Goal: Browse casually: Explore the website without a specific task or goal

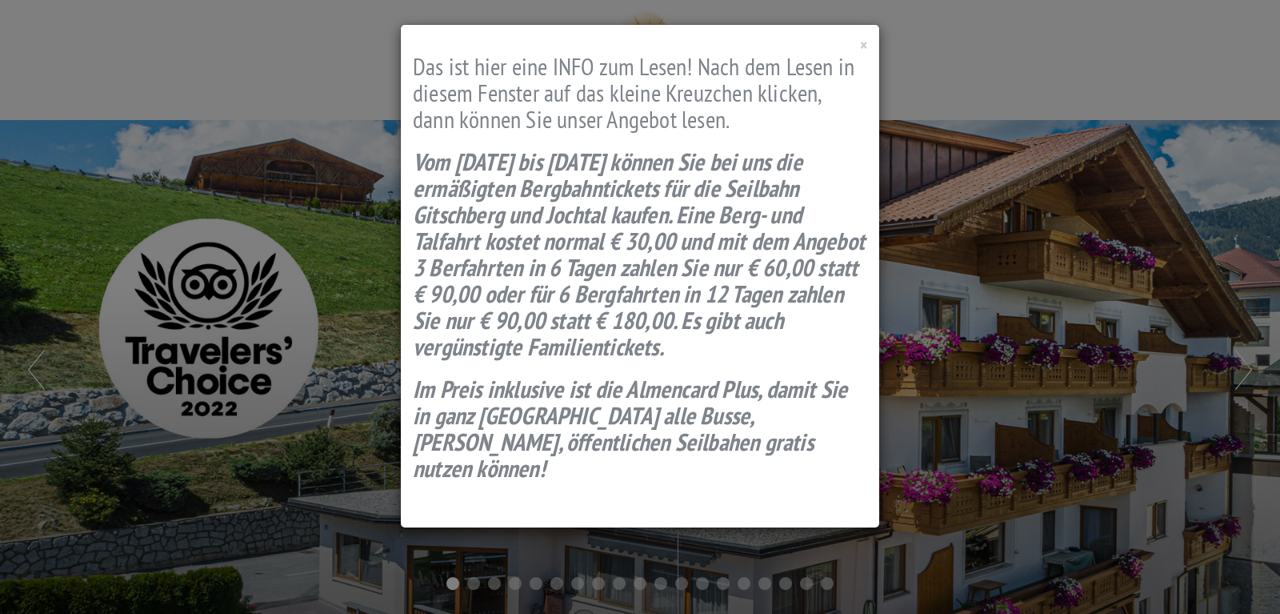
click at [858, 42] on div "× Das ist hier eine INFO zum Lesen! Nach dem Lesen in diesem Fenster auf das kl…" at bounding box center [640, 276] width 478 height 502
click at [861, 43] on span "×" at bounding box center [863, 45] width 7 height 22
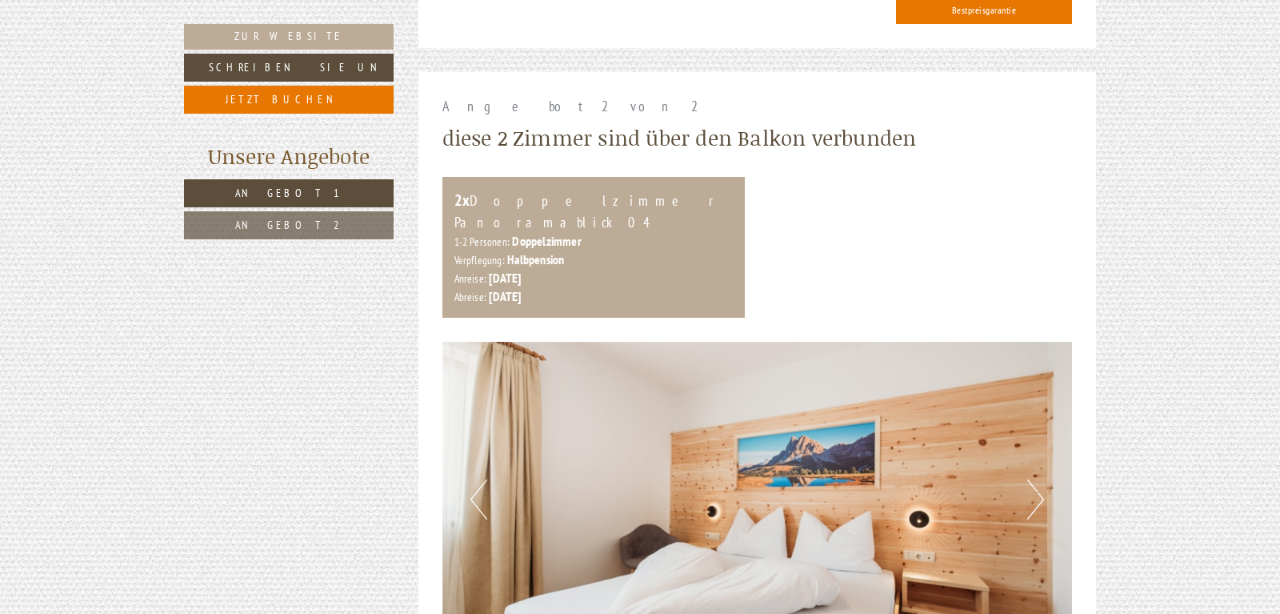
scroll to position [2040, 0]
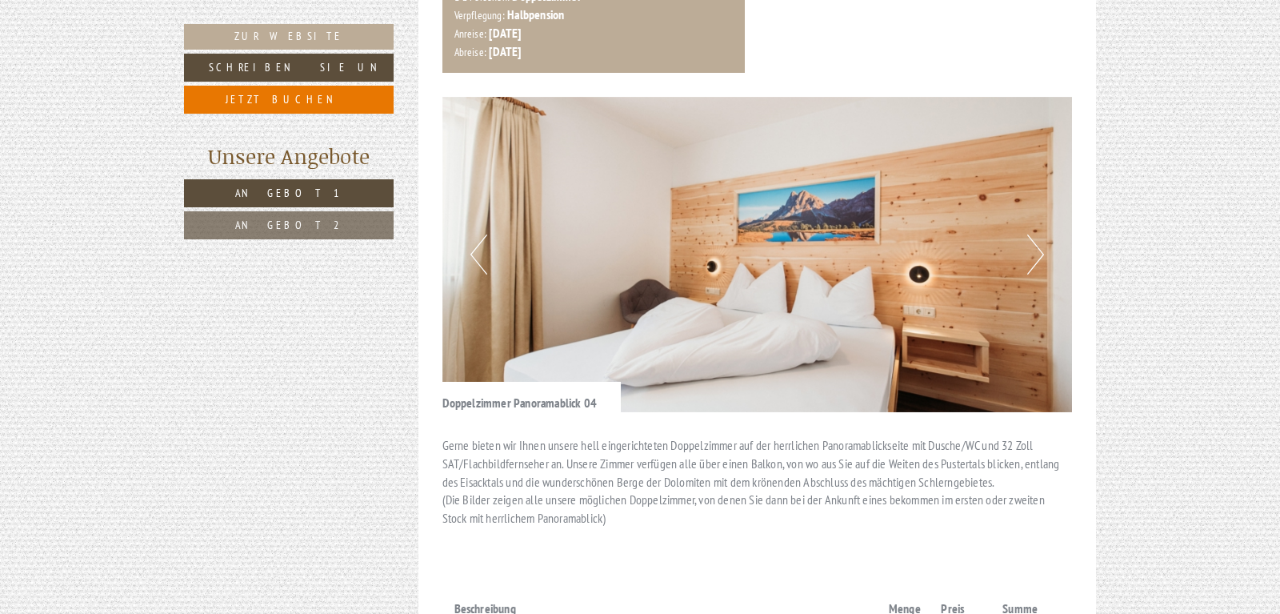
click at [1040, 234] on button "Next" at bounding box center [1035, 254] width 17 height 40
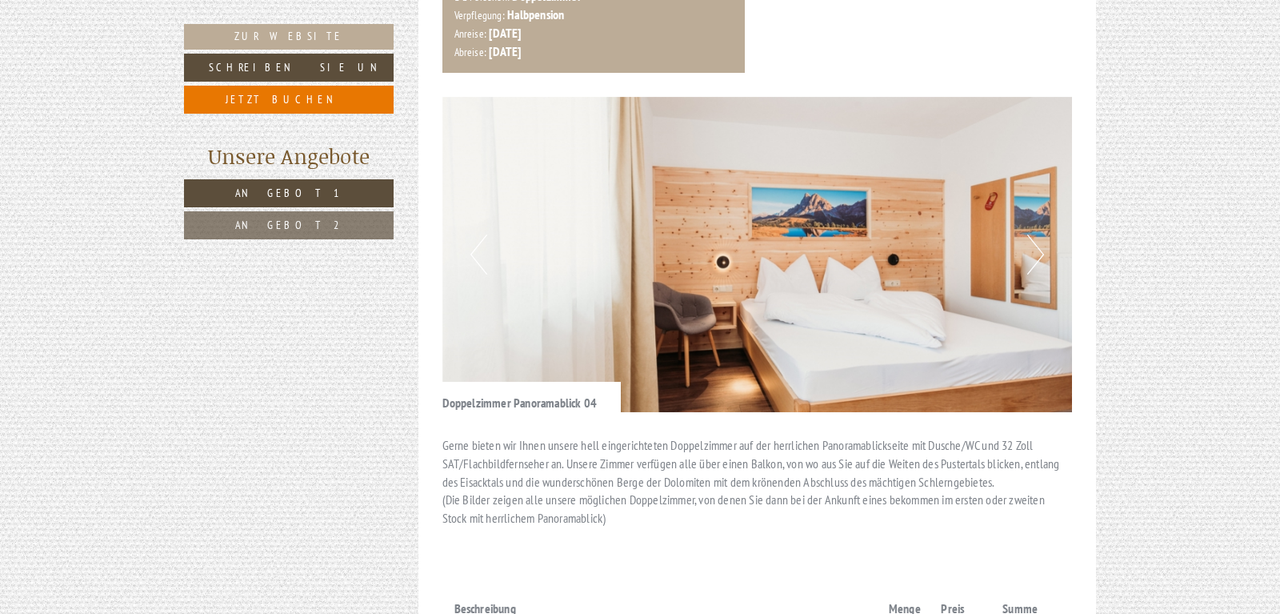
click at [1040, 234] on button "Next" at bounding box center [1035, 254] width 17 height 40
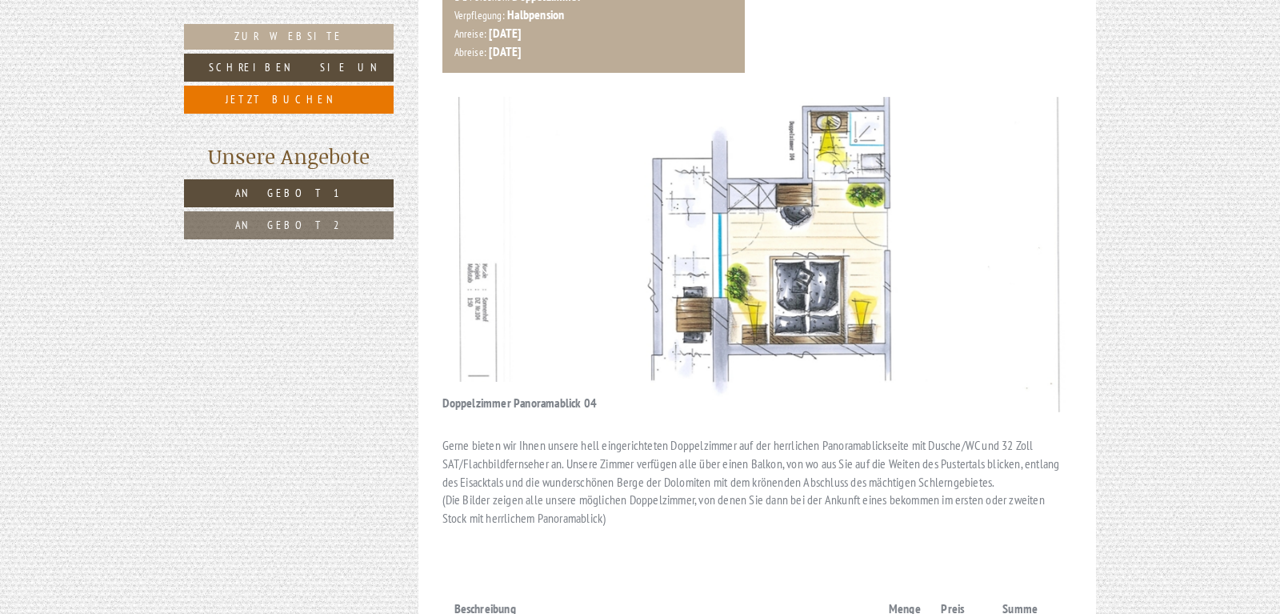
click at [1039, 234] on button "Next" at bounding box center [1035, 254] width 17 height 40
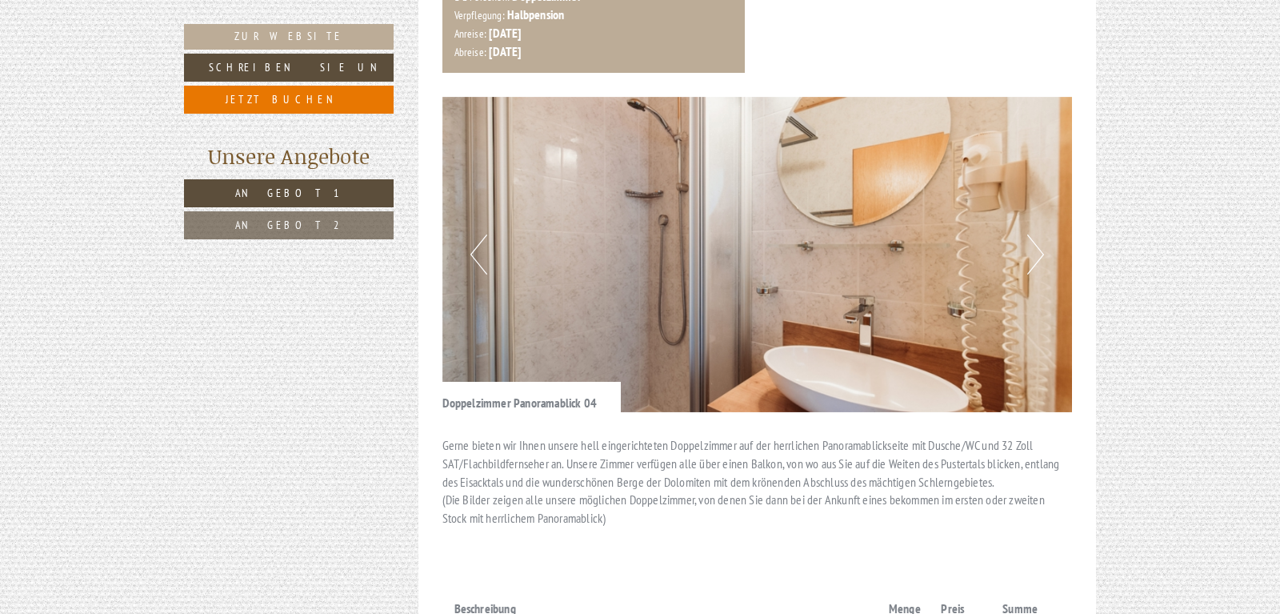
click at [1039, 234] on button "Next" at bounding box center [1035, 254] width 17 height 40
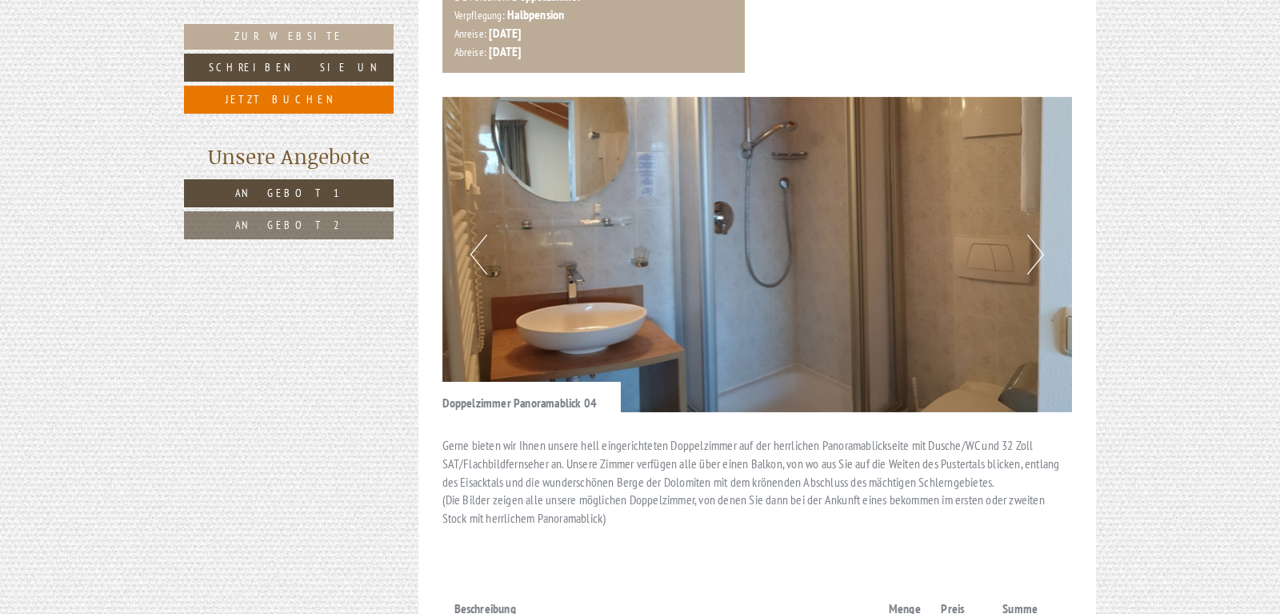
click at [1039, 234] on button "Next" at bounding box center [1035, 254] width 17 height 40
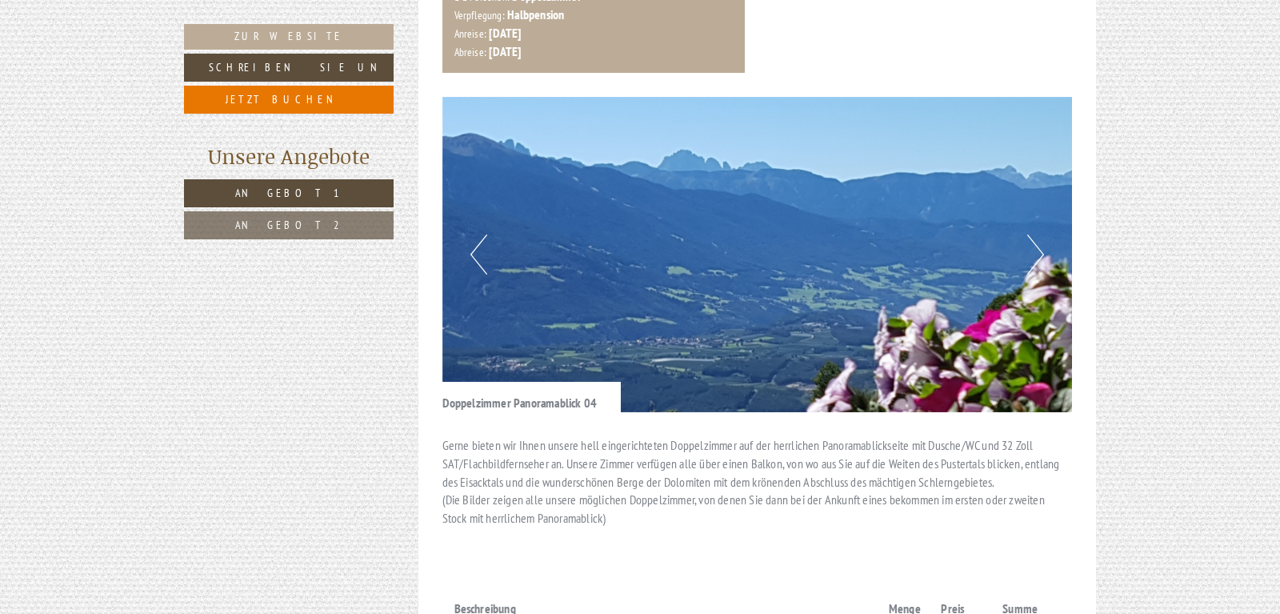
click at [1039, 234] on button "Next" at bounding box center [1035, 254] width 17 height 40
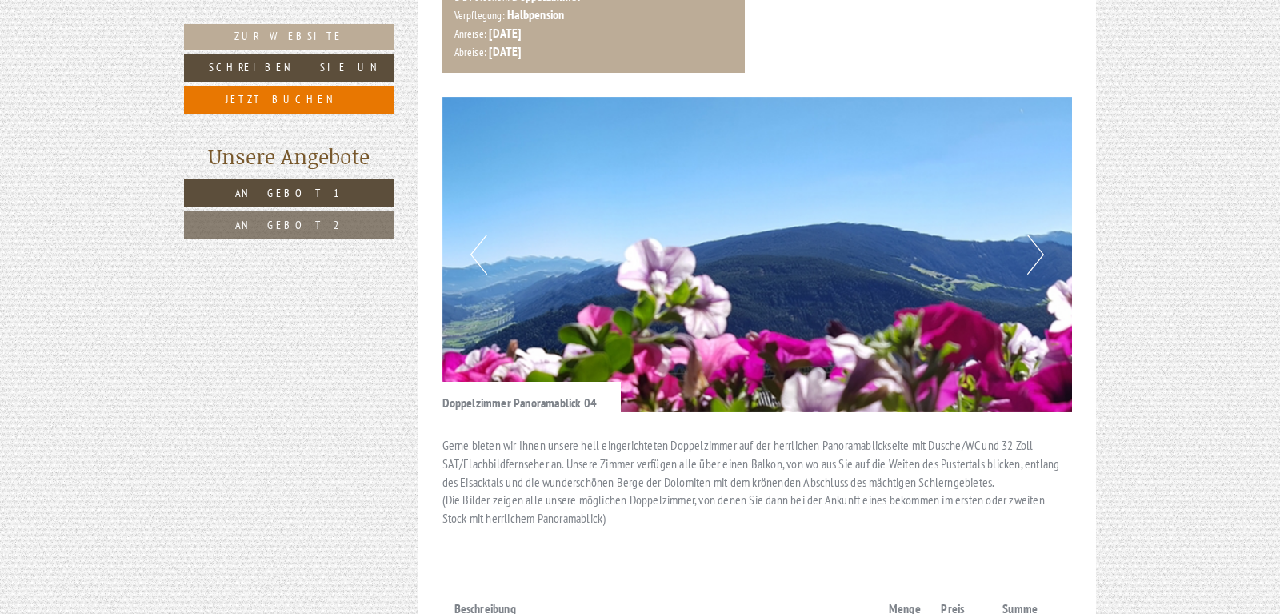
click at [1039, 234] on button "Next" at bounding box center [1035, 254] width 17 height 40
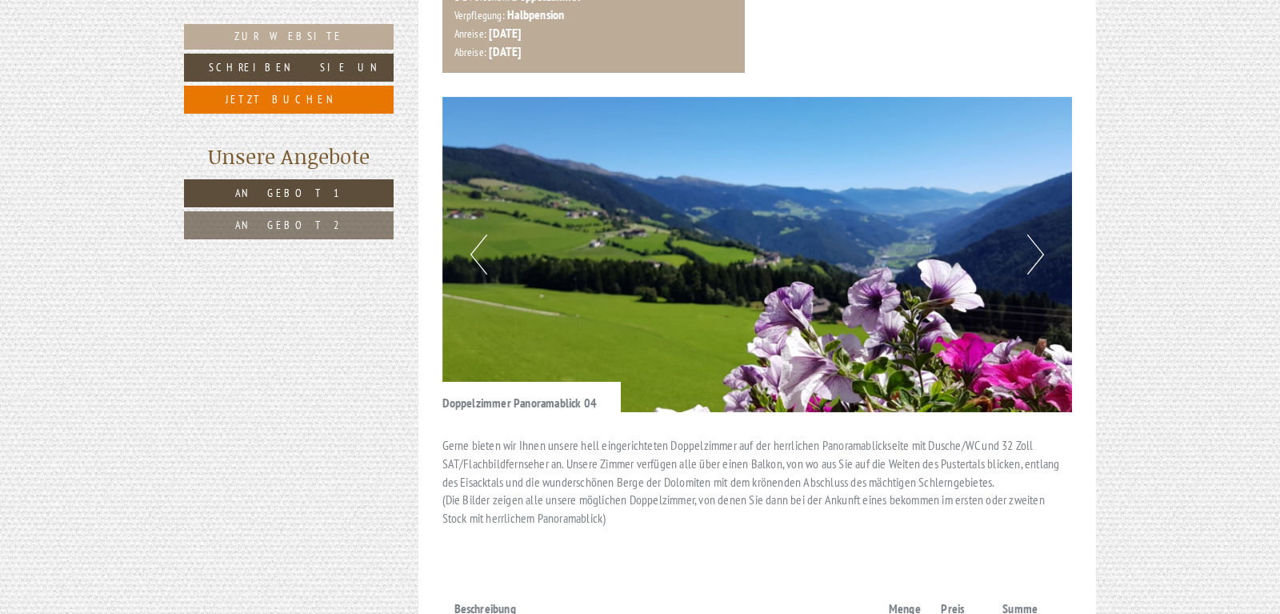
click at [1039, 234] on button "Next" at bounding box center [1035, 254] width 17 height 40
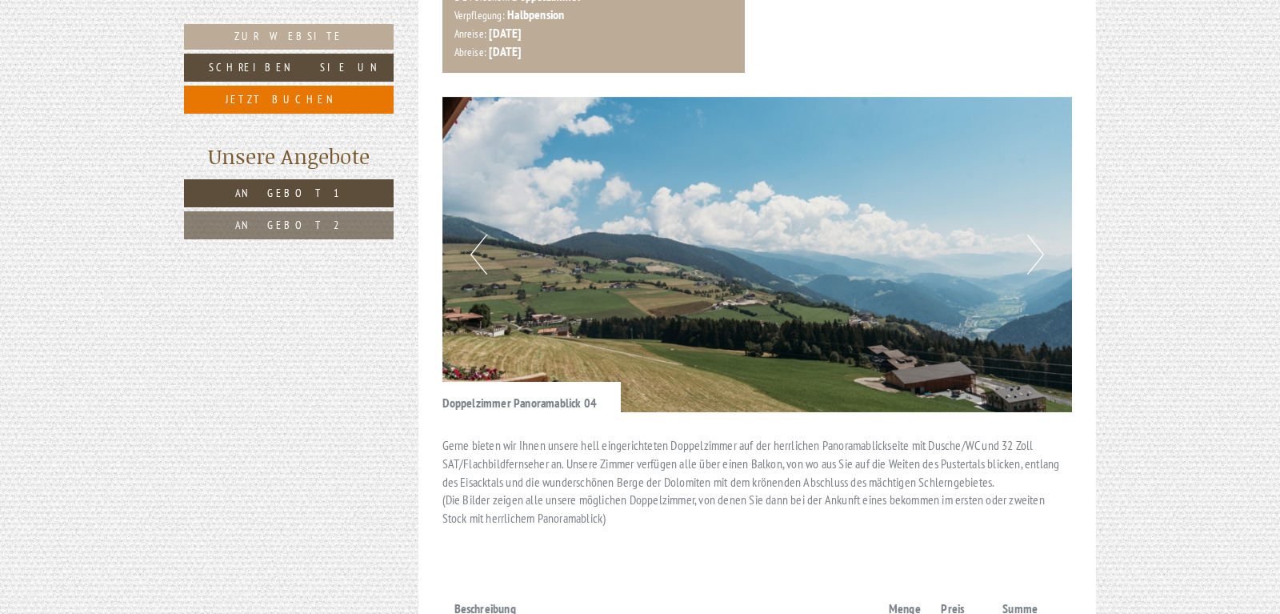
click at [1039, 234] on button "Next" at bounding box center [1035, 254] width 17 height 40
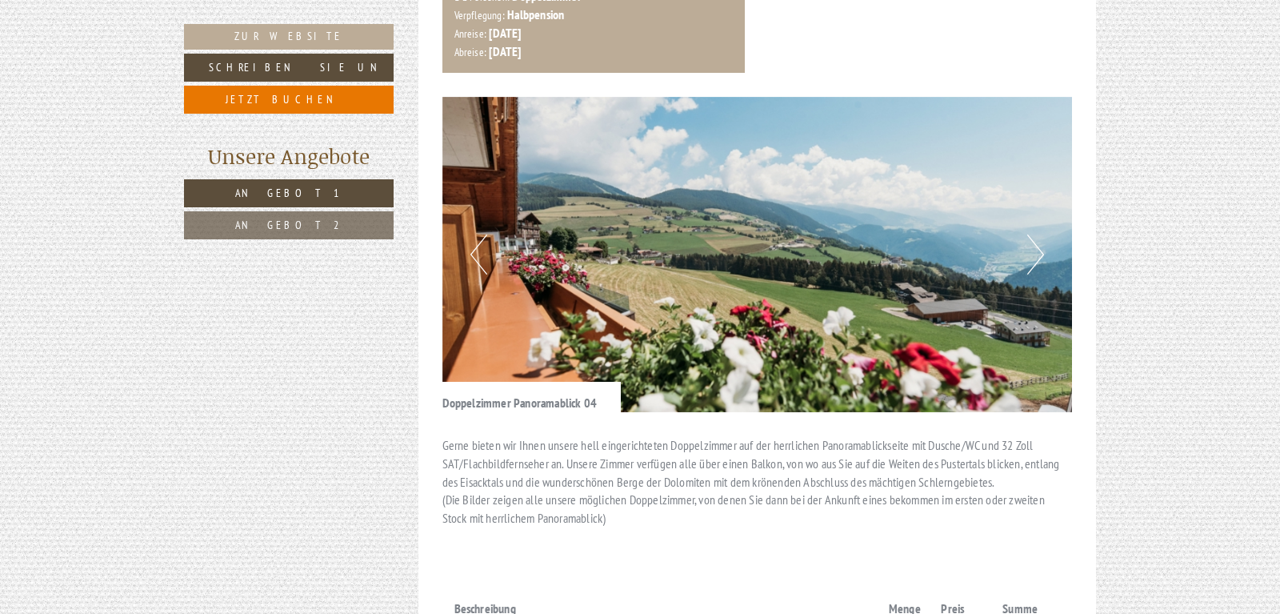
click at [1039, 234] on button "Next" at bounding box center [1035, 254] width 17 height 40
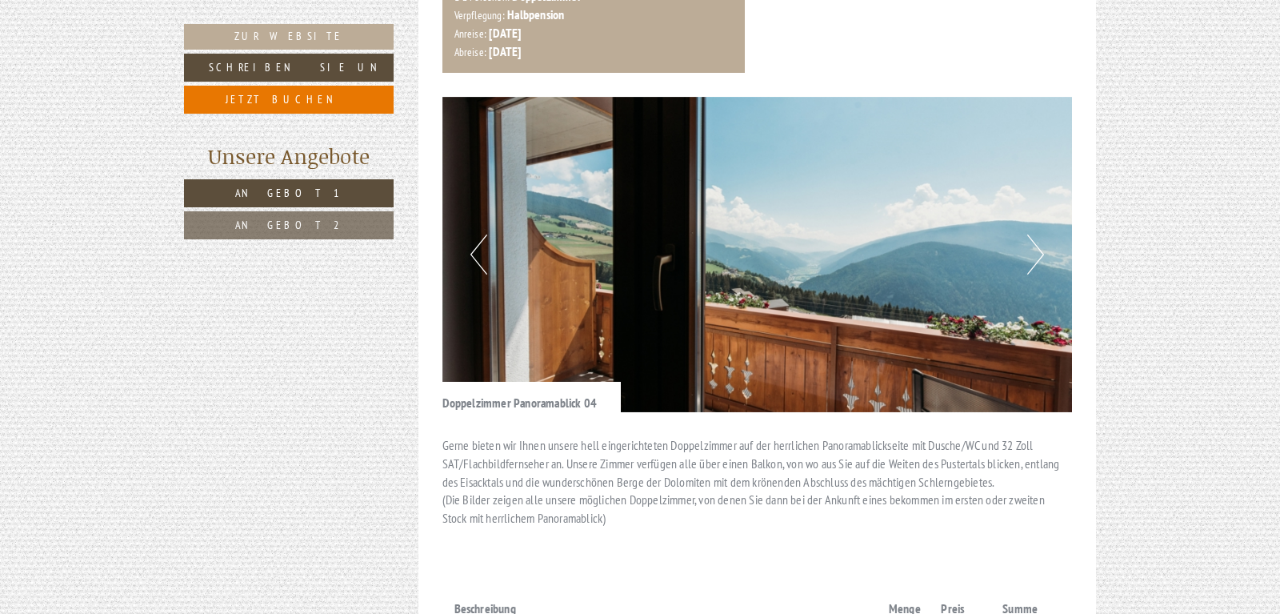
click at [1039, 234] on button "Next" at bounding box center [1035, 254] width 17 height 40
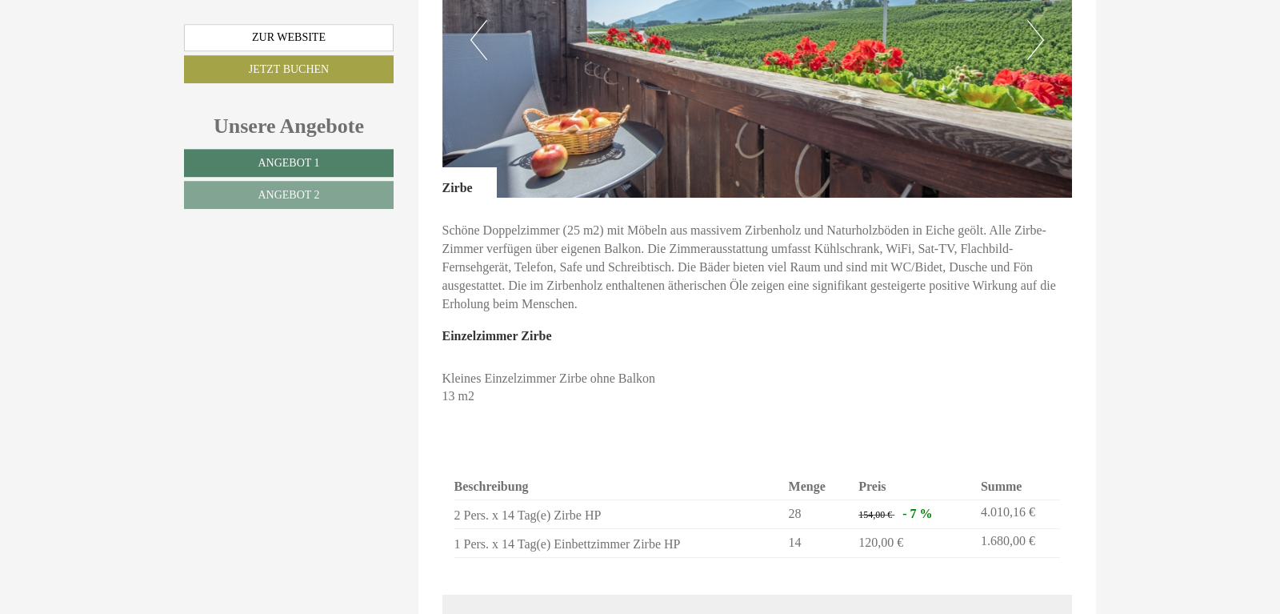
scroll to position [1143, 0]
